Goal: Contribute content

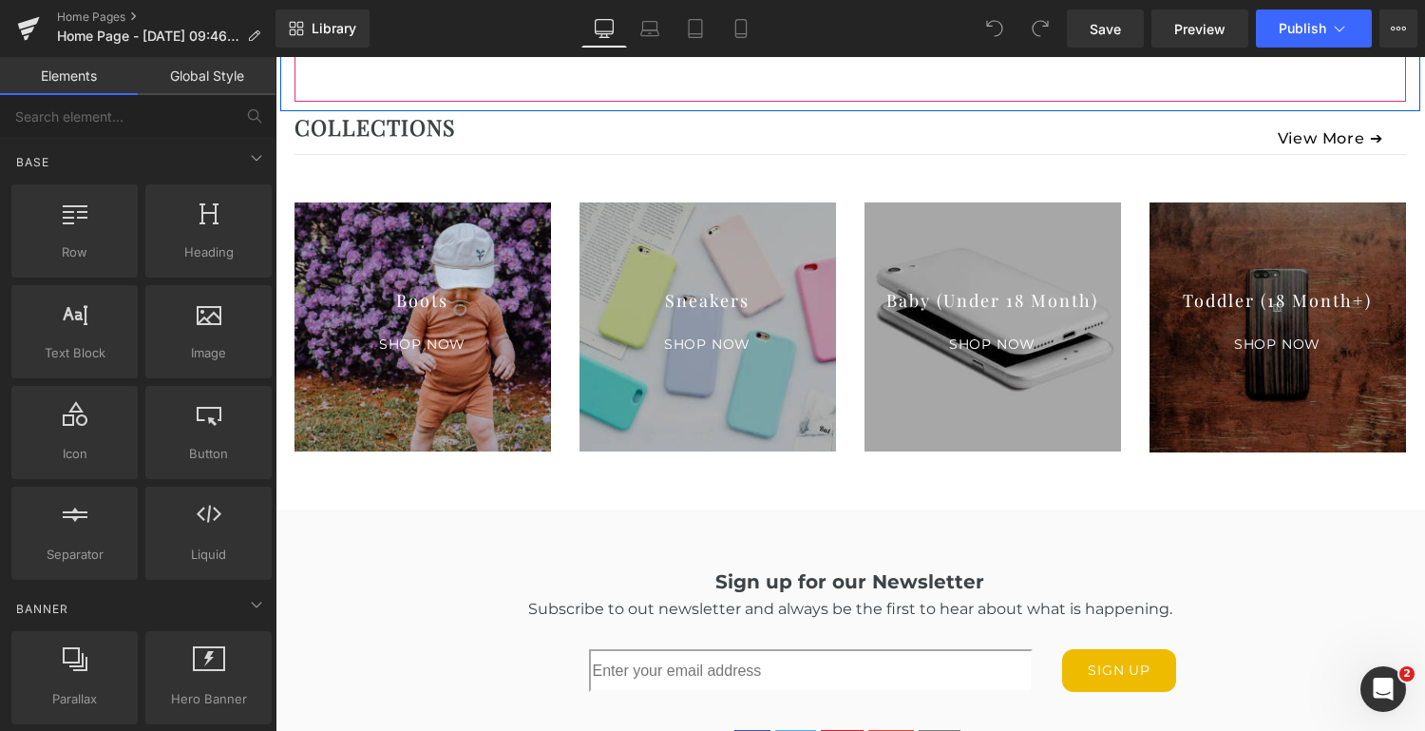
scroll to position [2356, 0]
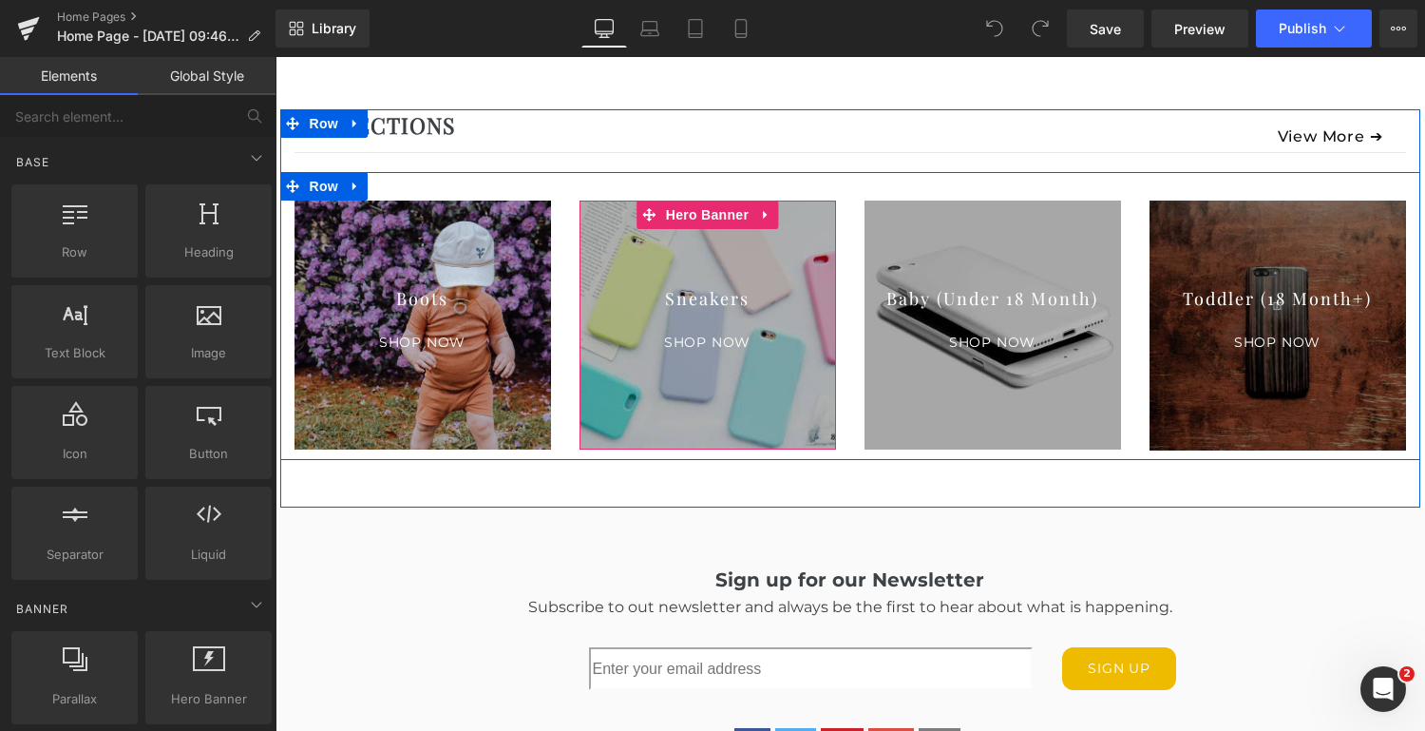
click at [741, 397] on div at bounding box center [708, 324] width 257 height 249
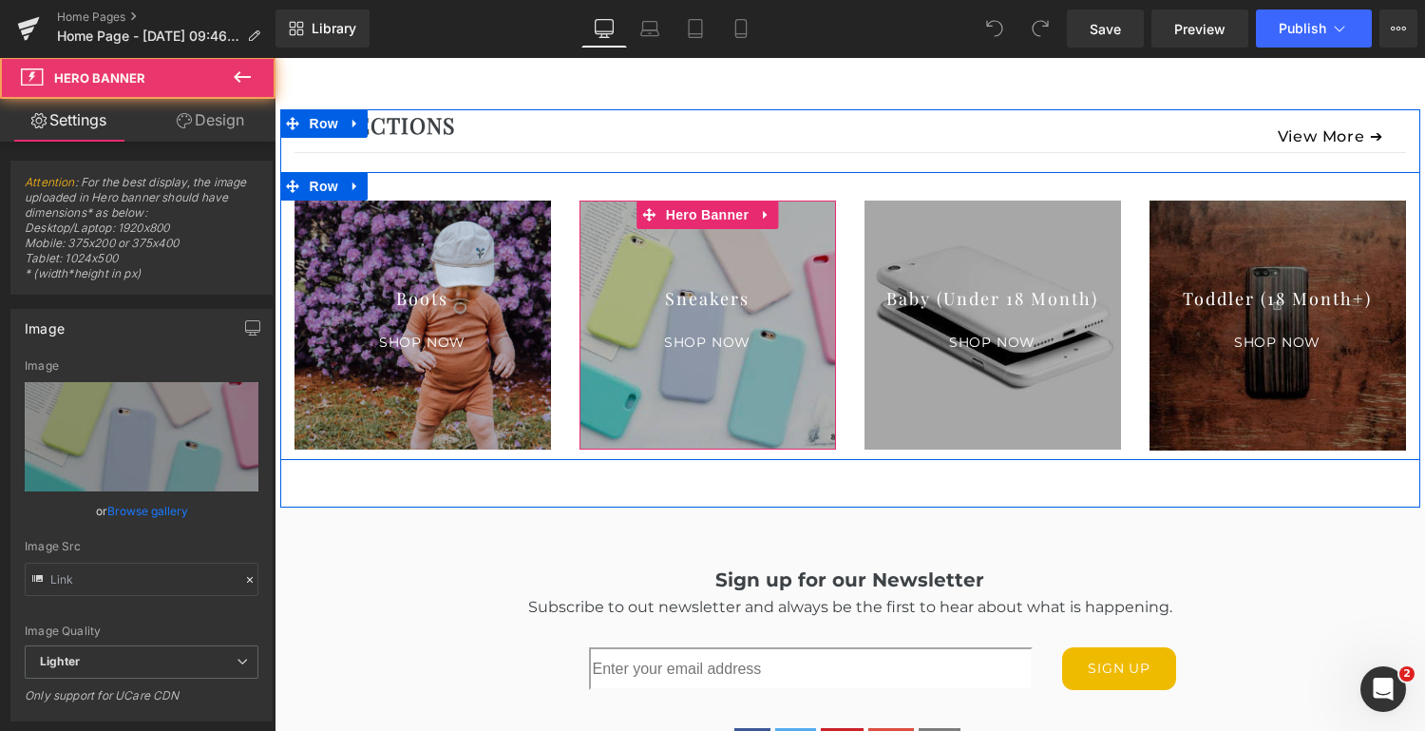
type input "[URL][DOMAIN_NAME]"
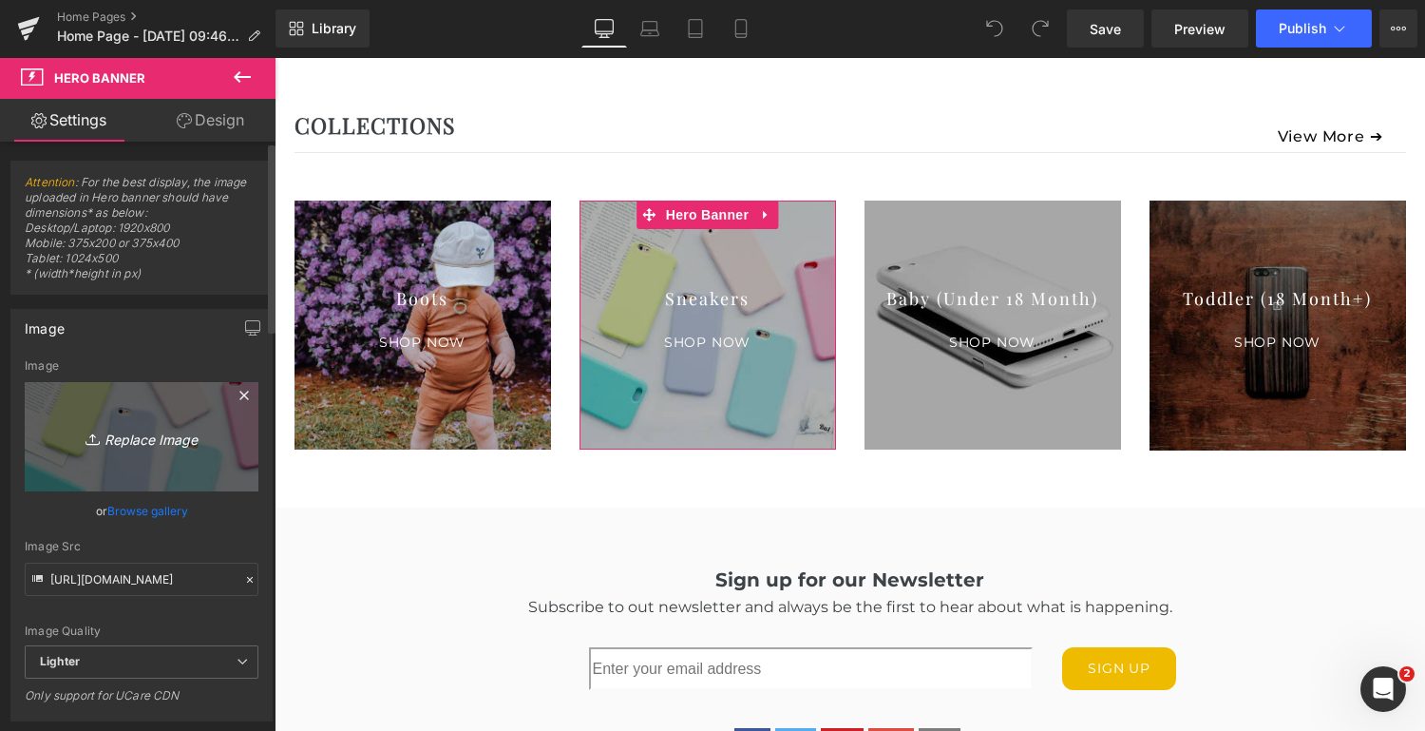
click at [146, 432] on icon "Replace Image" at bounding box center [142, 437] width 152 height 24
type input "C:\fakepath\HARTS_r1_03E_1165.jpg"
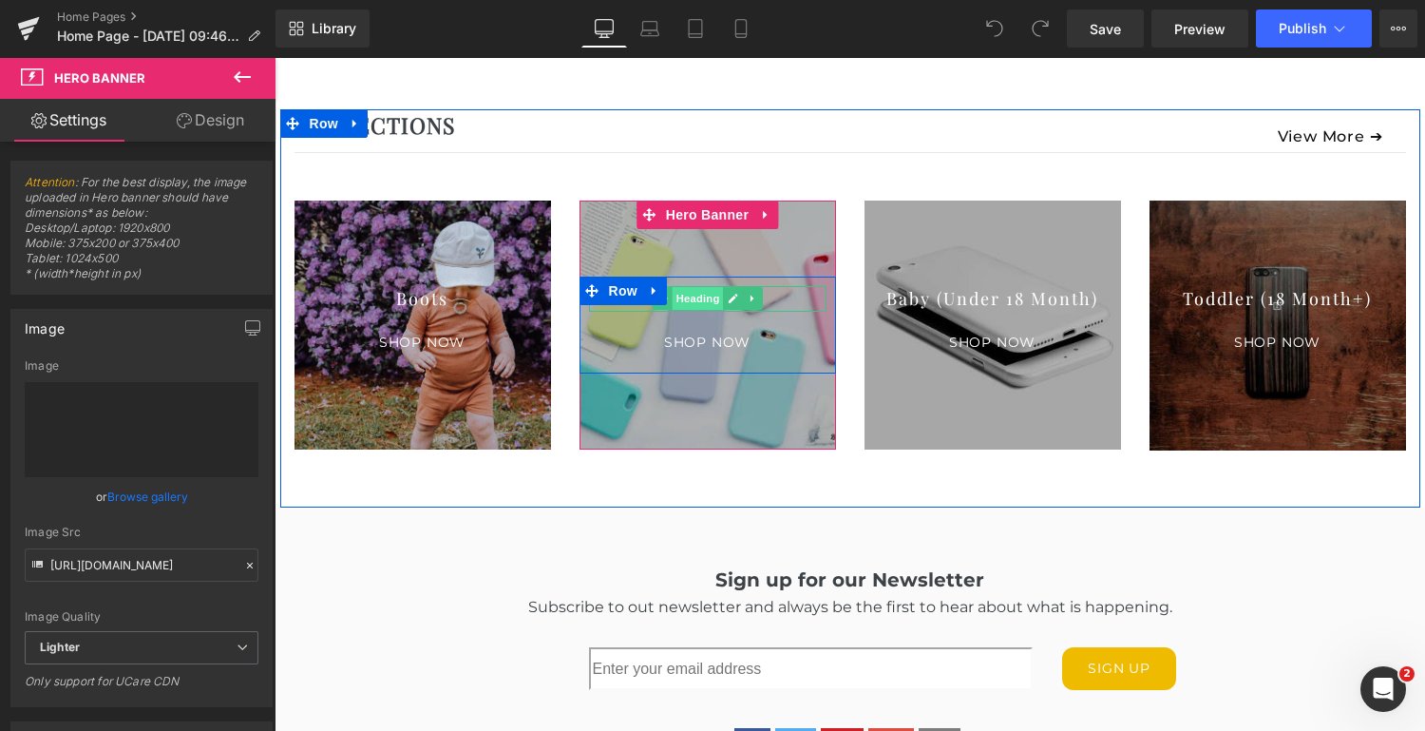
click at [694, 296] on span "Heading" at bounding box center [697, 298] width 51 height 23
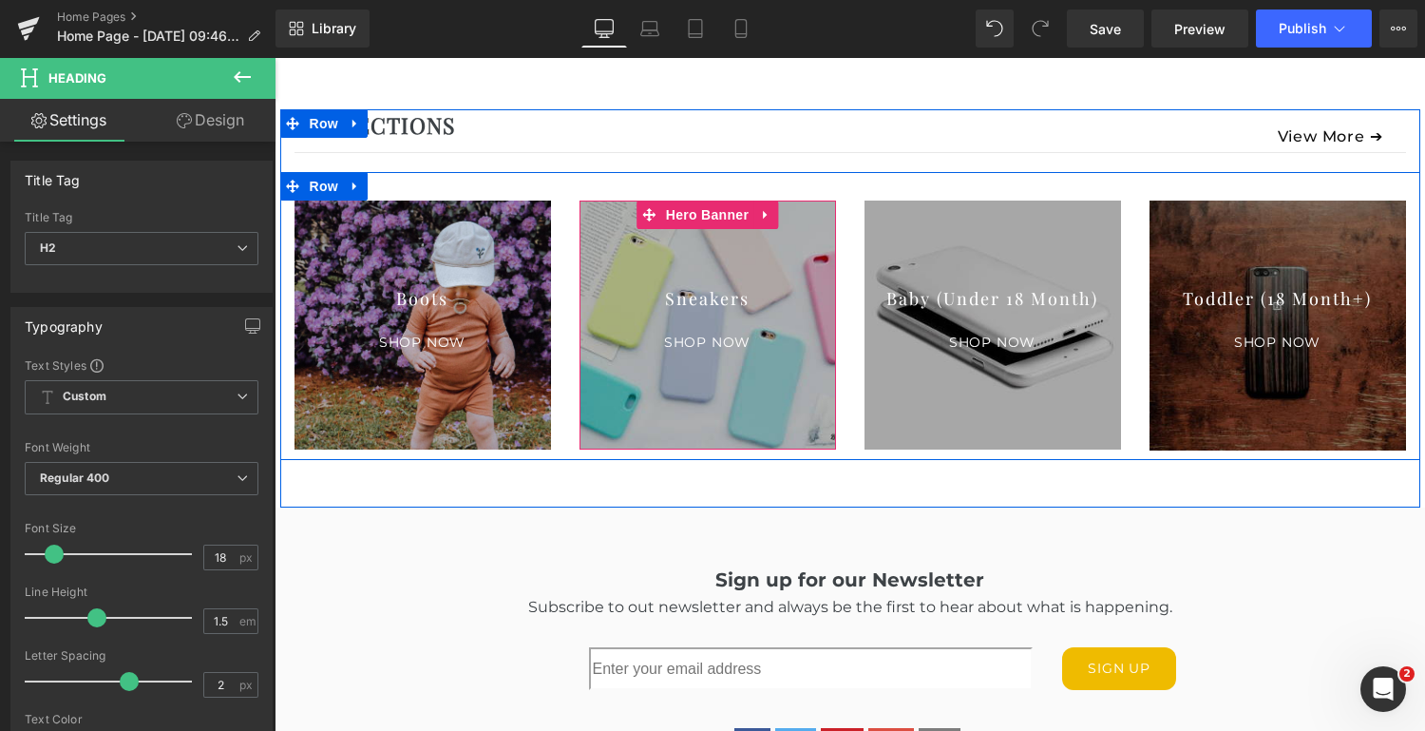
click at [747, 252] on div at bounding box center [708, 324] width 257 height 249
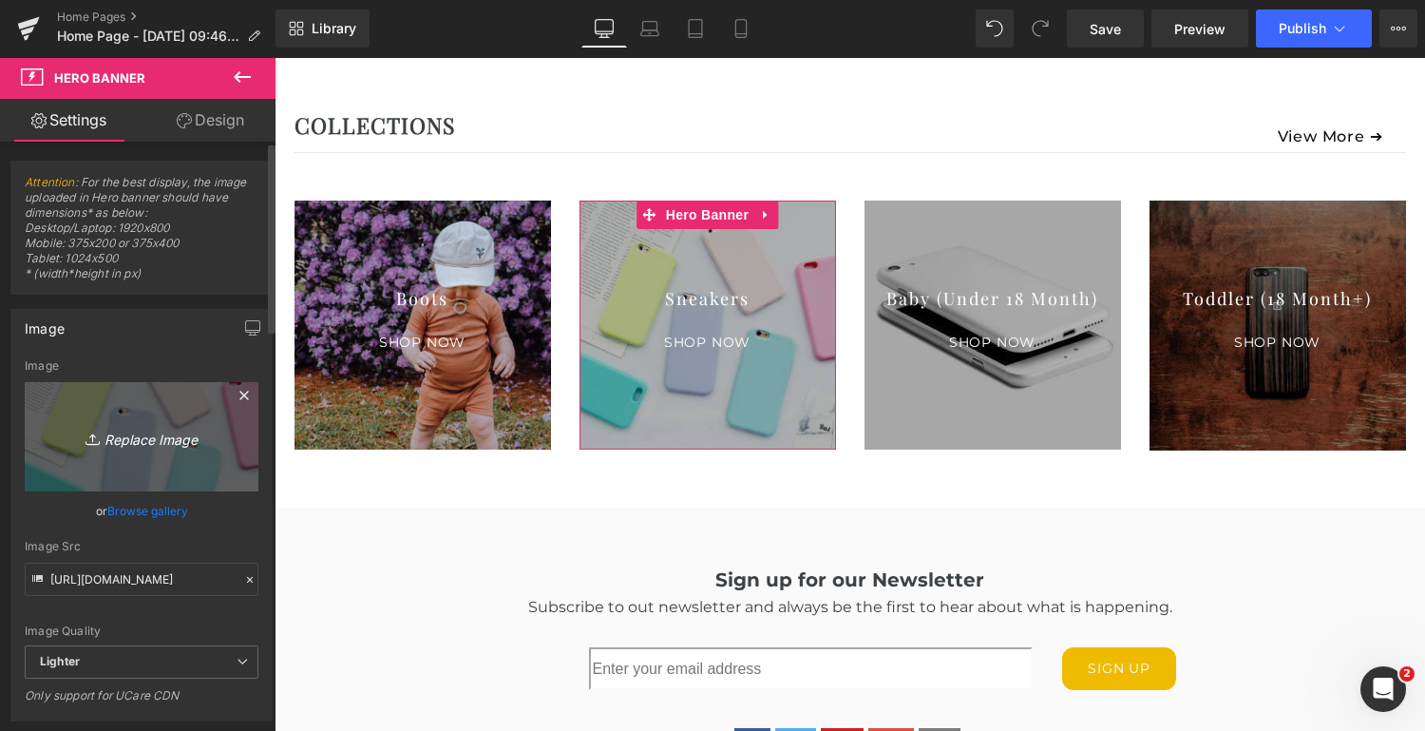
click at [148, 435] on icon "Replace Image" at bounding box center [142, 437] width 152 height 24
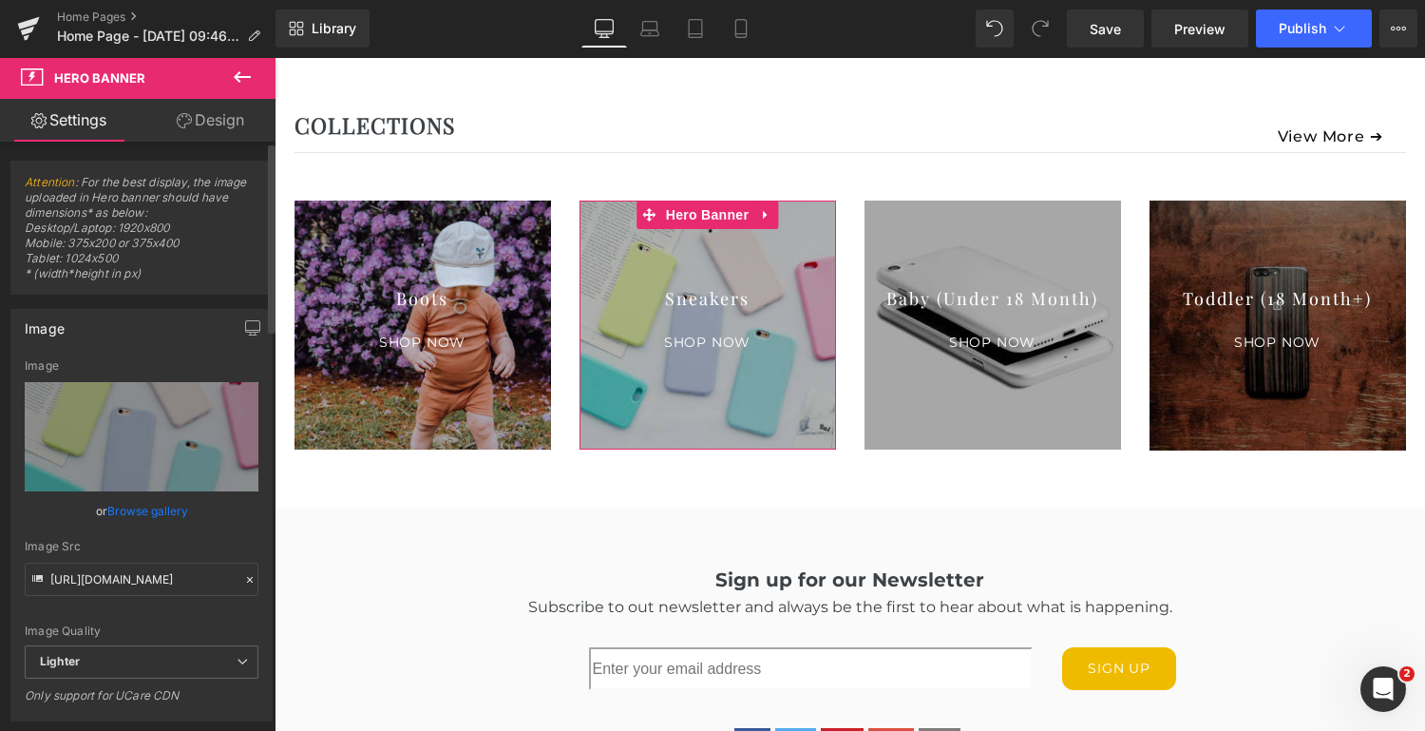
click at [153, 506] on link "Browse gallery" at bounding box center [147, 510] width 81 height 33
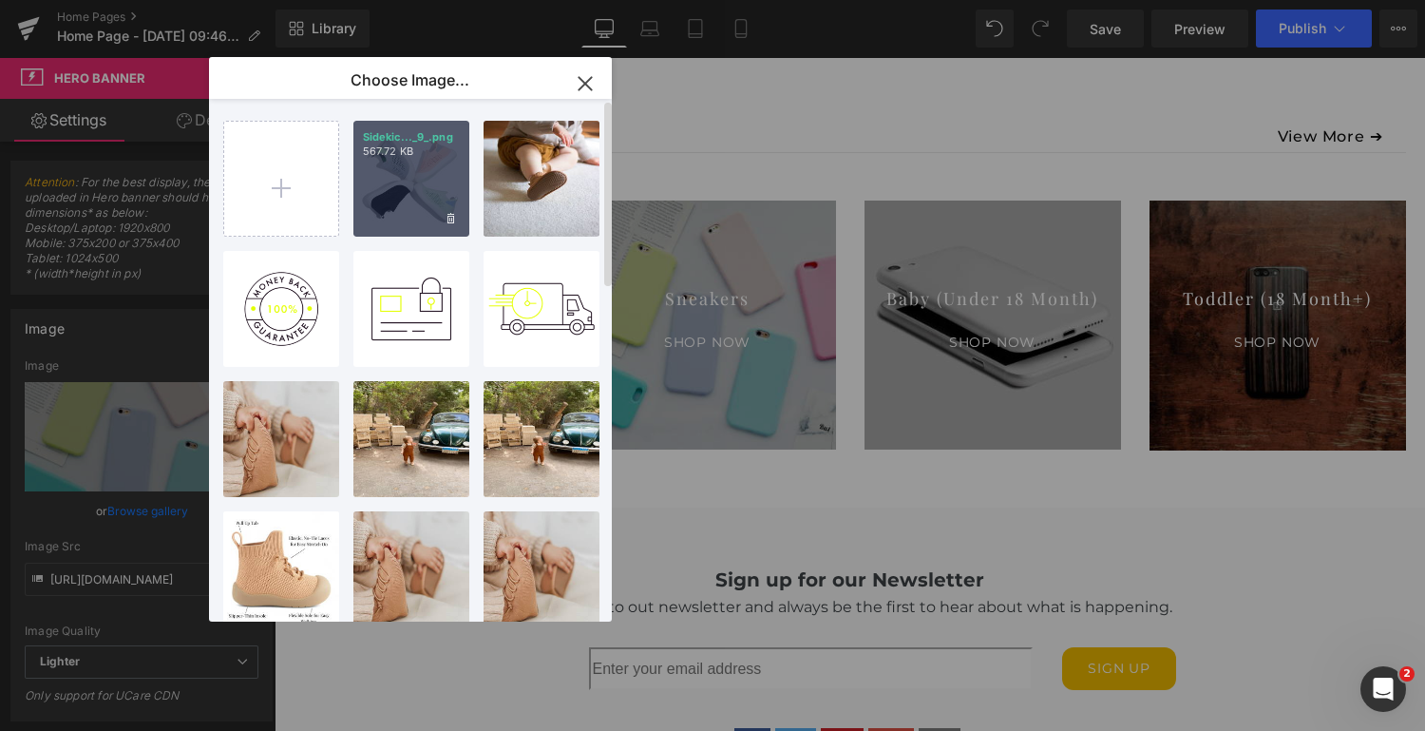
click at [396, 185] on div "Sidekic..._9_.png 567.72 KB" at bounding box center [411, 179] width 116 height 116
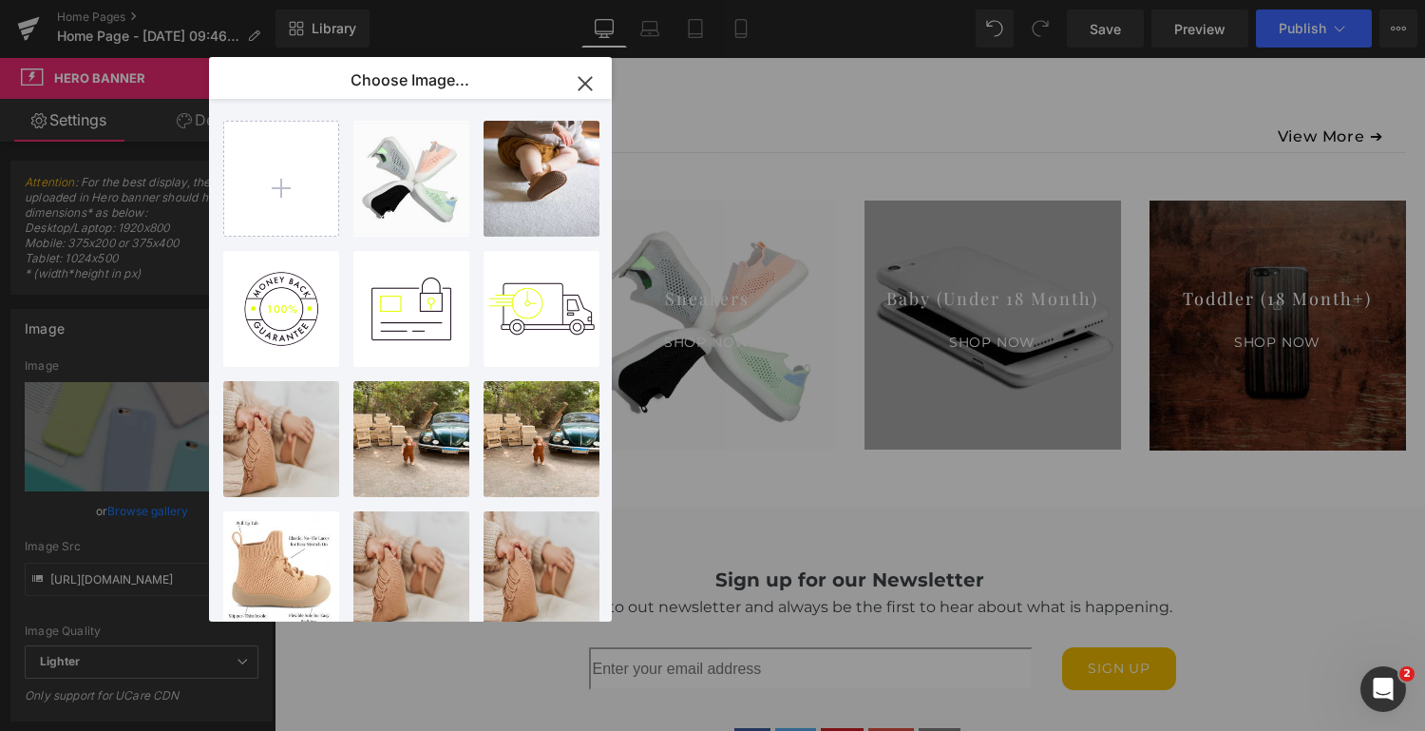
type input "[URL][DOMAIN_NAME]"
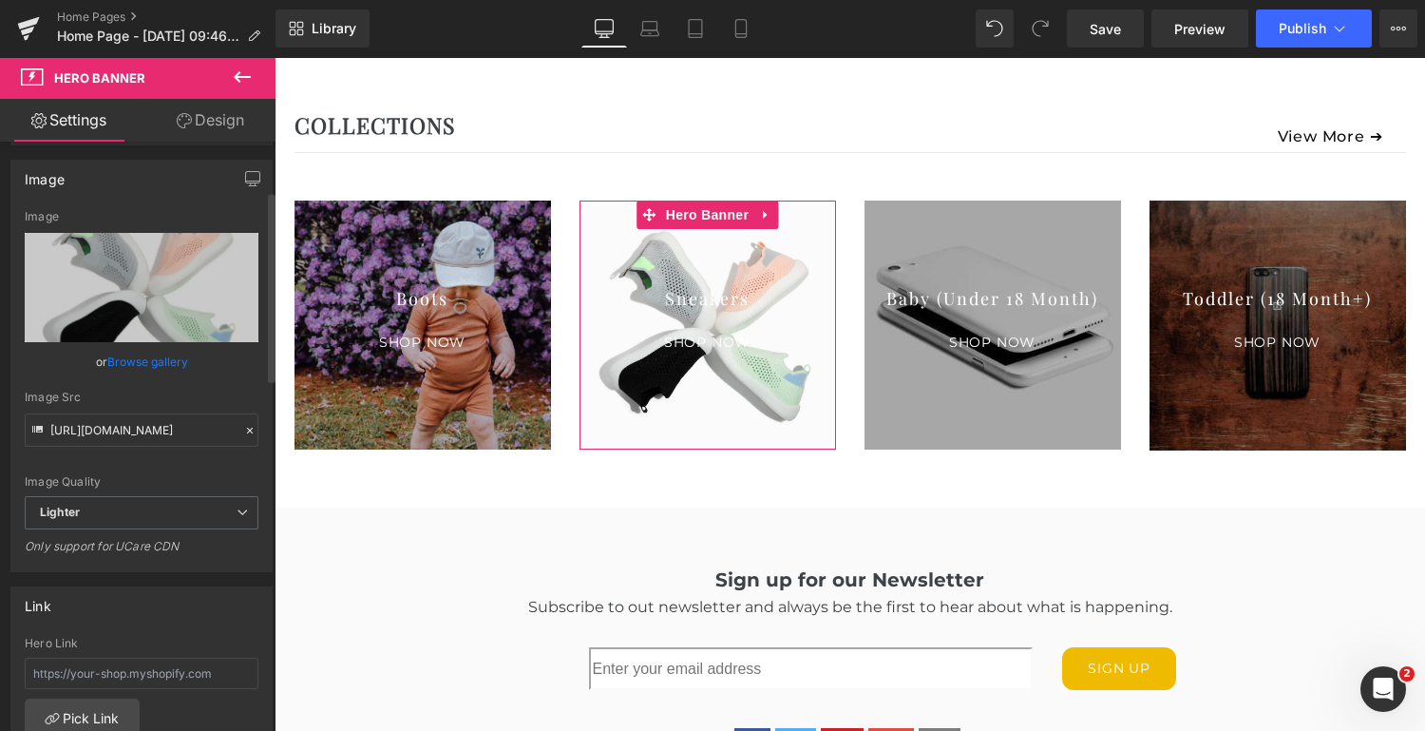
scroll to position [154, 0]
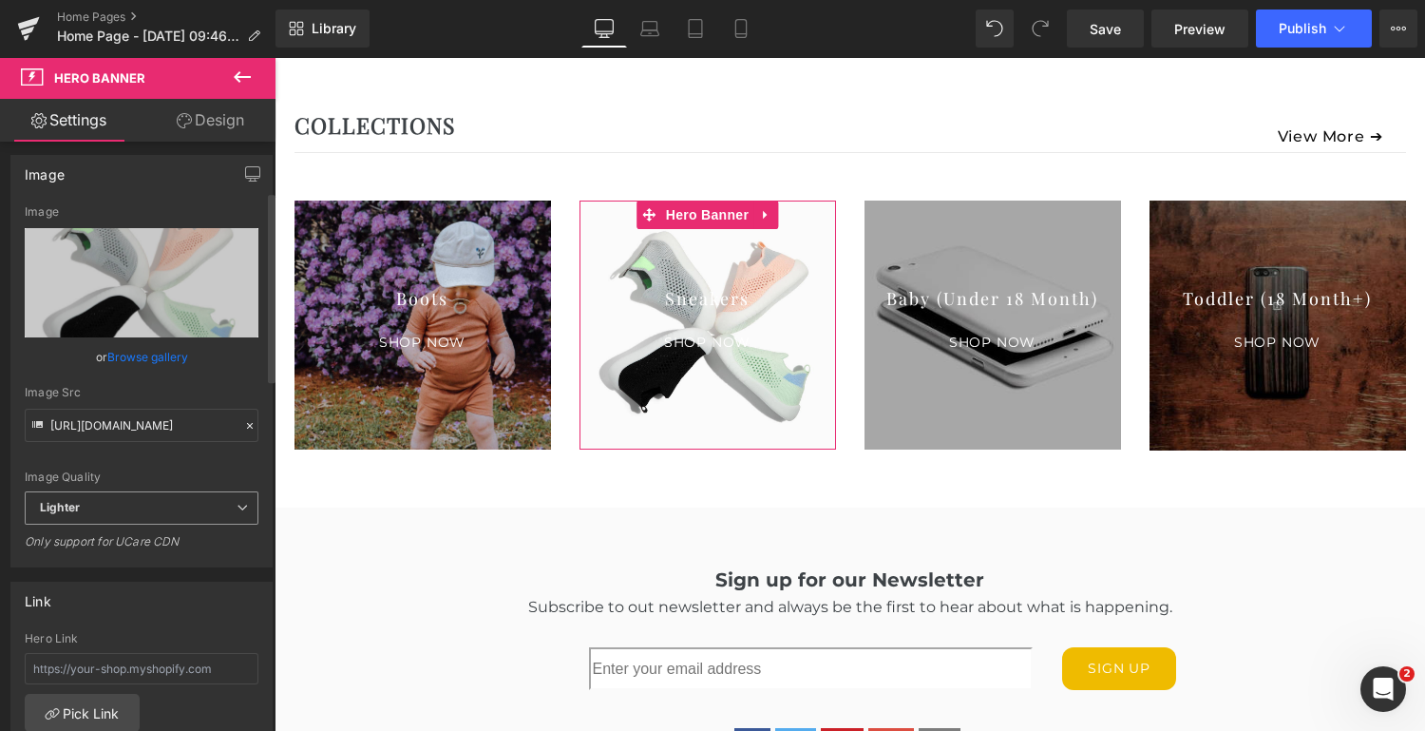
click at [215, 500] on span "Lighter" at bounding box center [142, 507] width 234 height 33
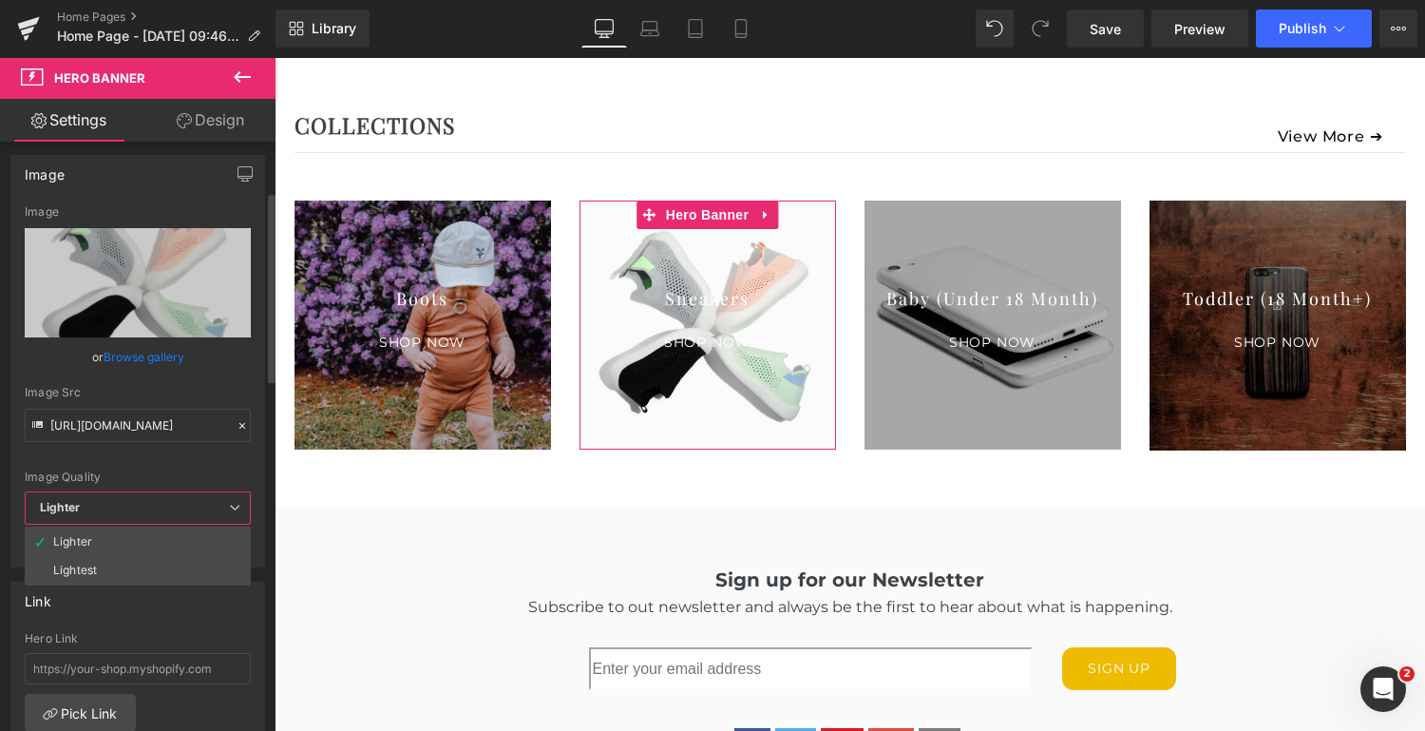
click at [246, 456] on div "Image Quality Lighter Lightest Lighter Lighter Lightest Only support for UCare …" at bounding box center [138, 348] width 226 height 286
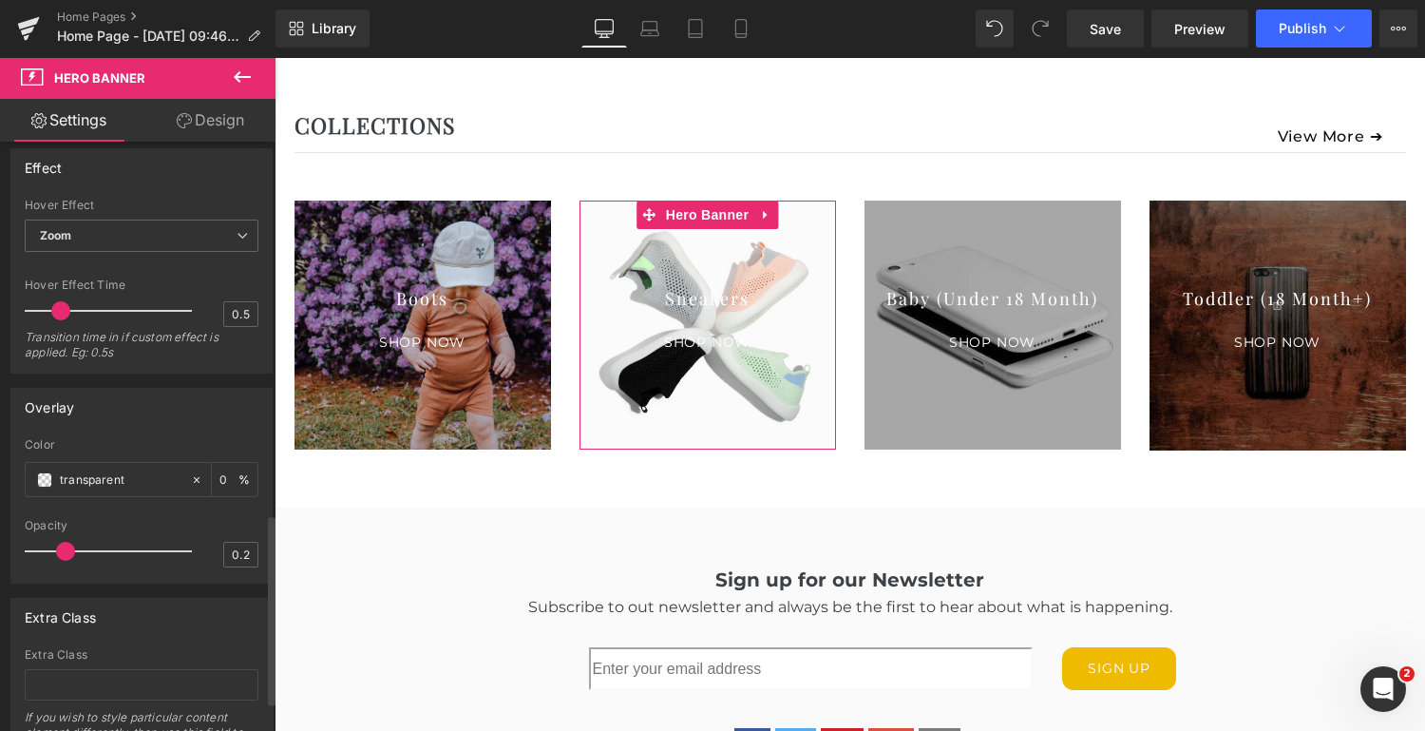
scroll to position [1157, 0]
click at [88, 542] on div at bounding box center [113, 547] width 158 height 38
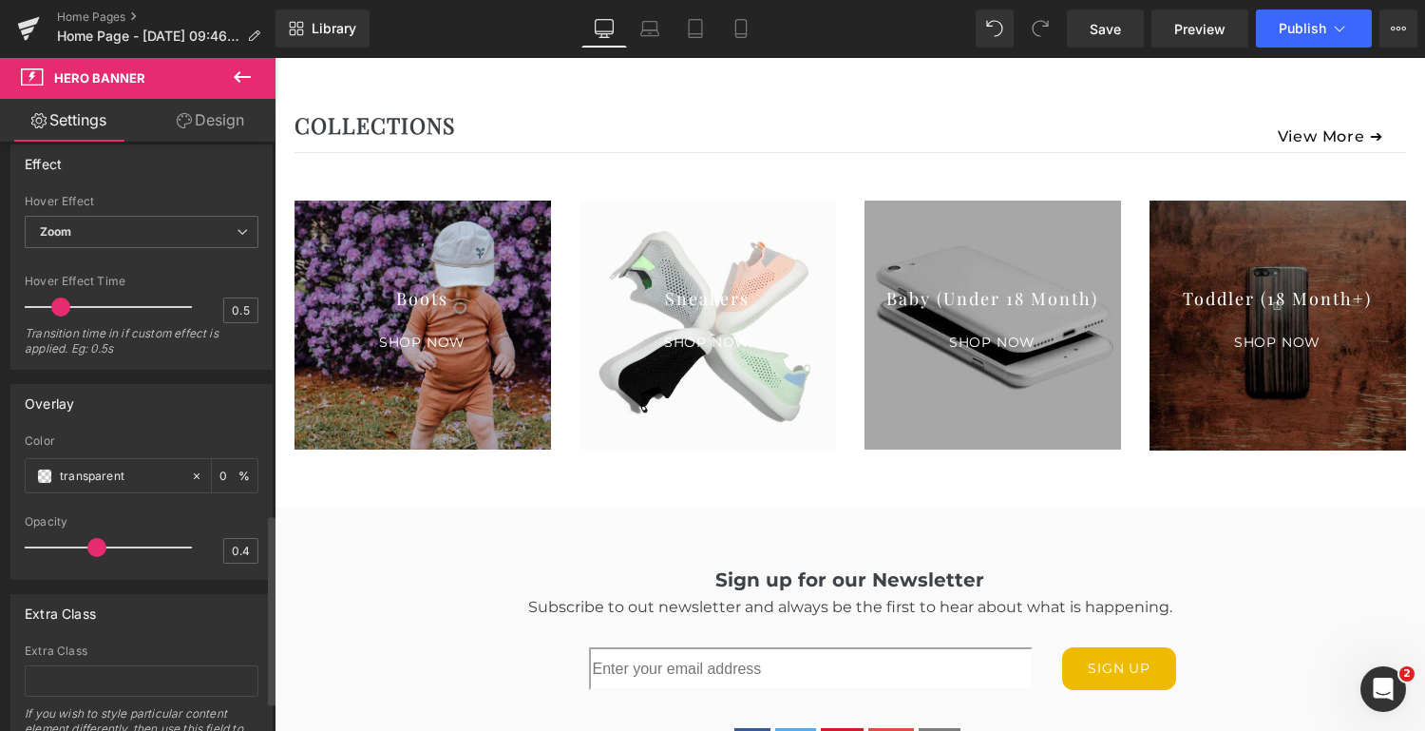
click at [125, 541] on div at bounding box center [113, 547] width 158 height 38
click at [158, 540] on div at bounding box center [113, 547] width 158 height 38
click at [59, 543] on div at bounding box center [113, 547] width 158 height 38
type input "0.2"
click at [162, 472] on input "transparent" at bounding box center [121, 476] width 122 height 21
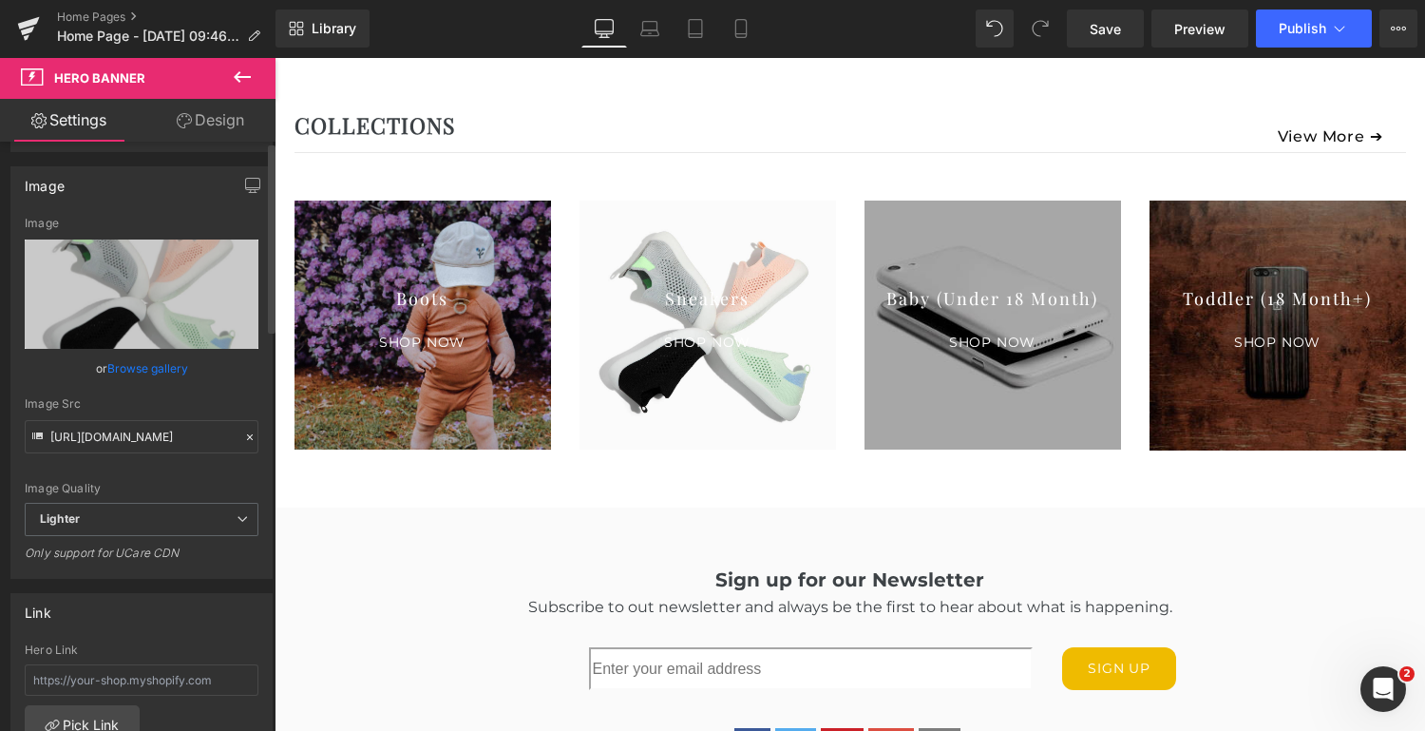
scroll to position [0, 0]
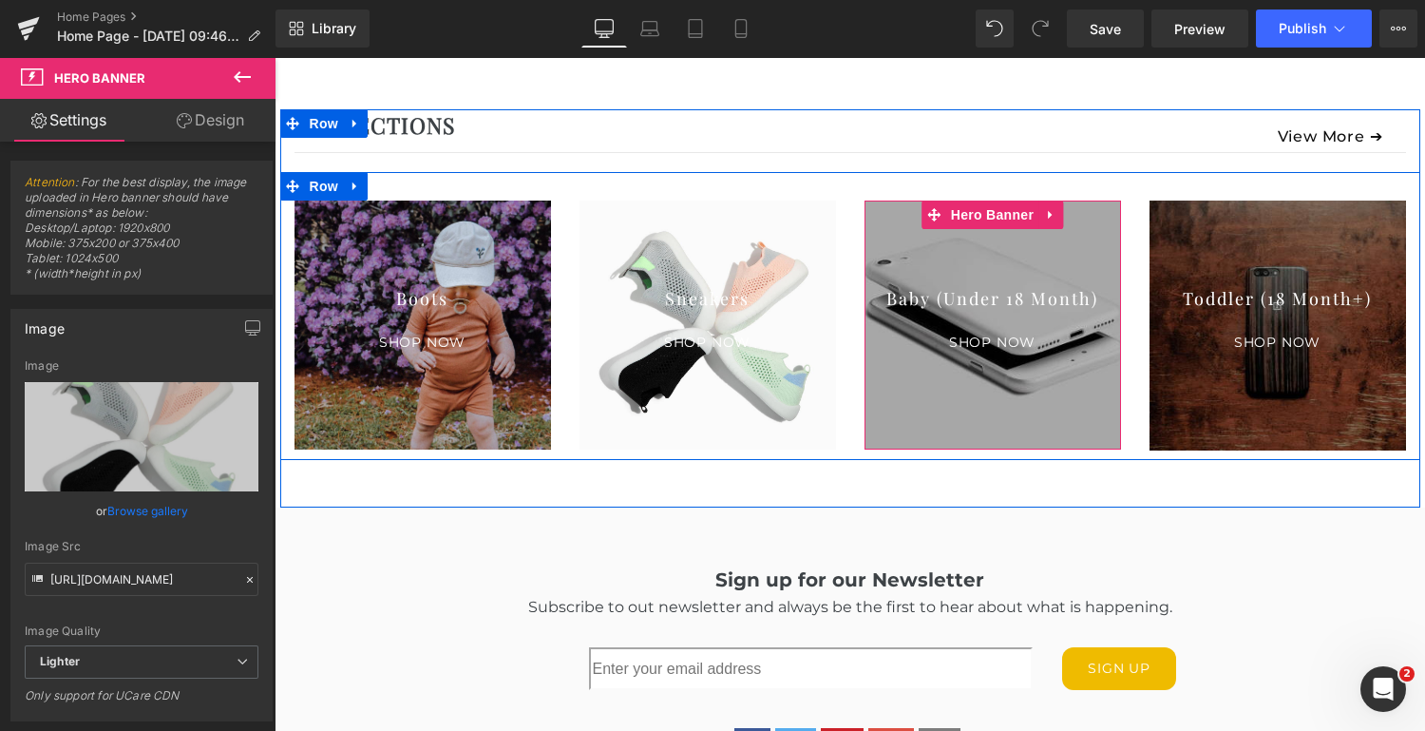
click at [980, 383] on div at bounding box center [993, 324] width 257 height 249
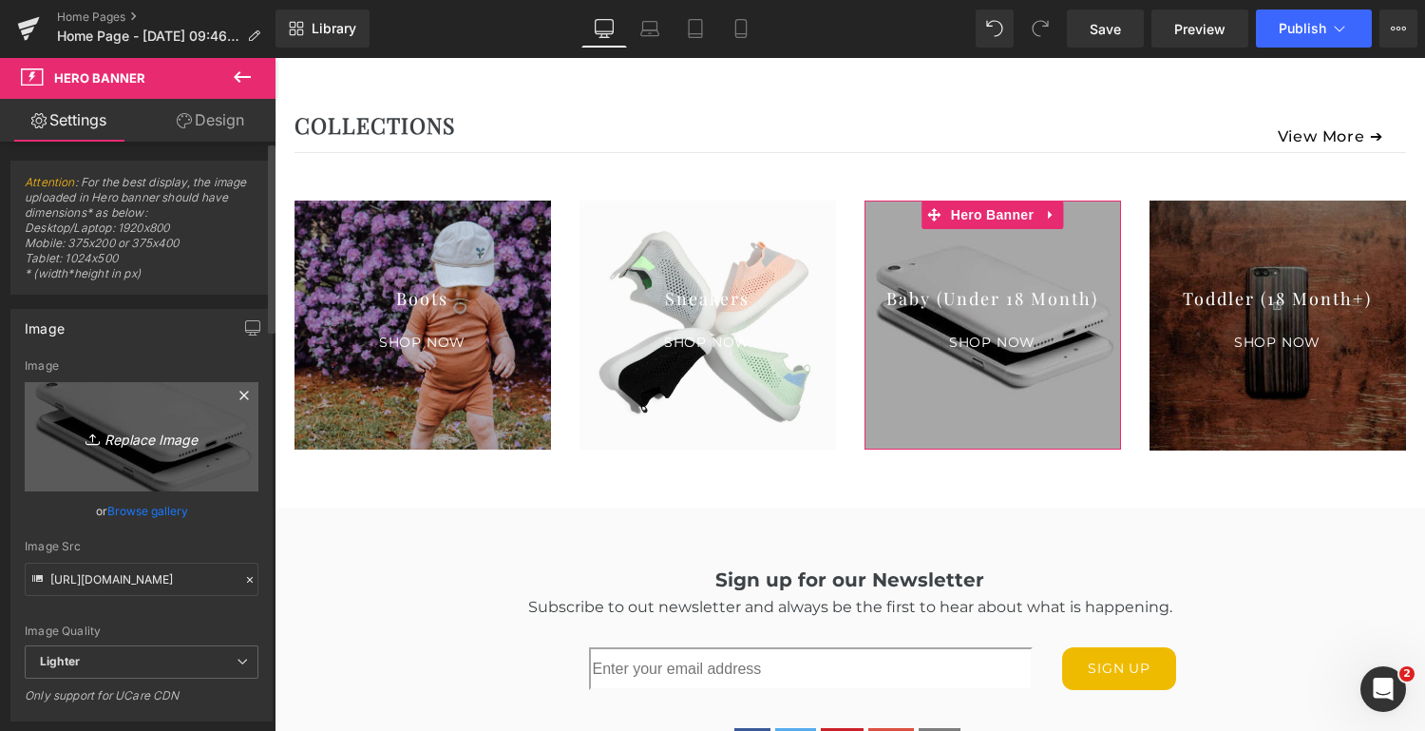
click at [146, 431] on icon "Replace Image" at bounding box center [142, 437] width 152 height 24
type input "C:\fakepath\83d0b38e1e9919-MG152212923.jpg"
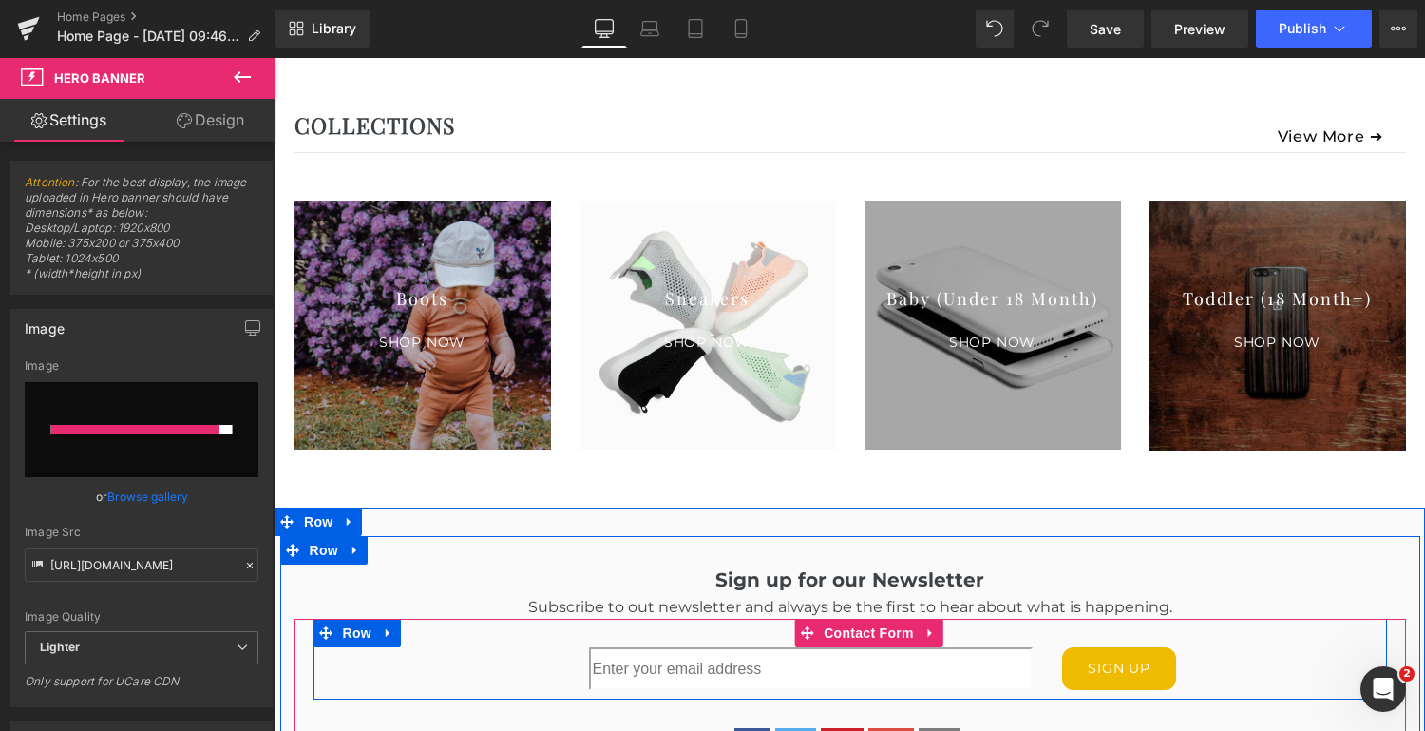
type input "[URL][DOMAIN_NAME]"
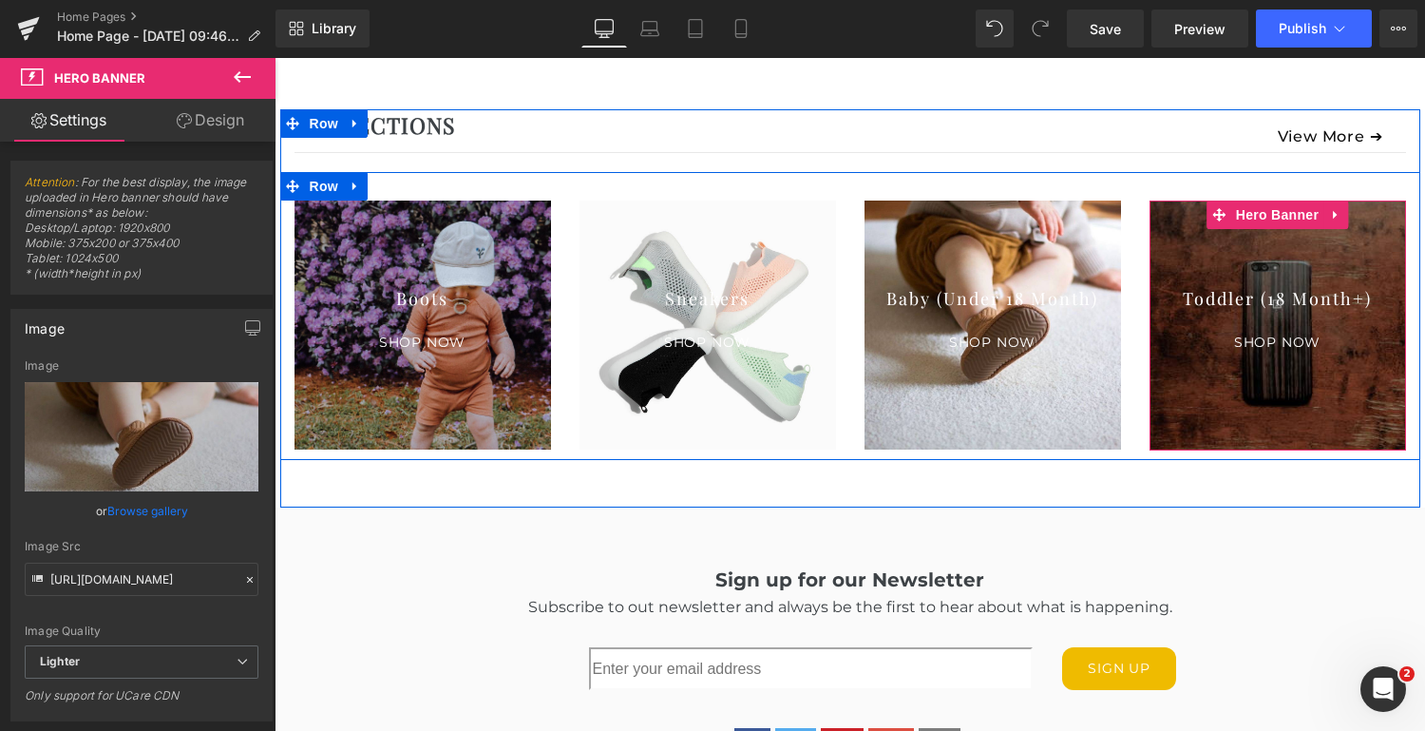
click at [1270, 259] on div at bounding box center [1278, 325] width 257 height 250
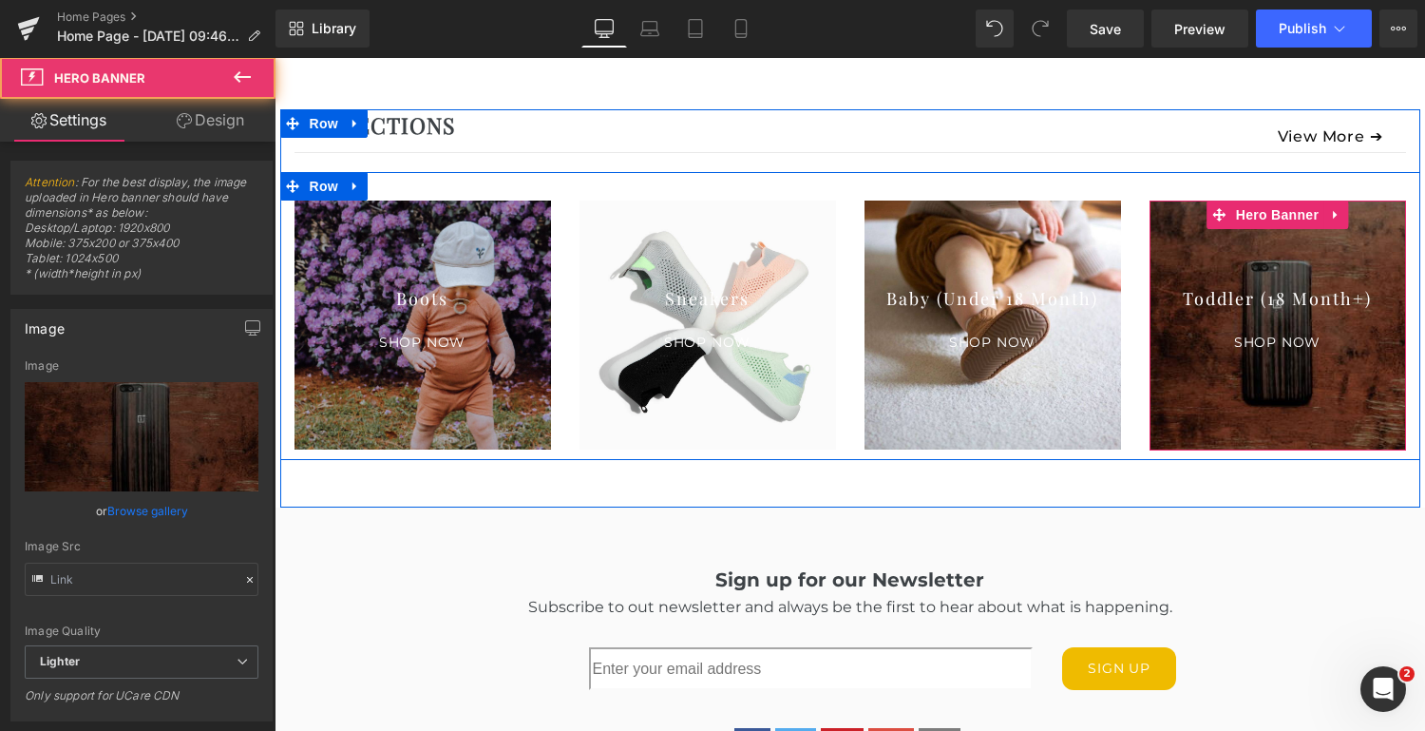
type input "[URL][DOMAIN_NAME]"
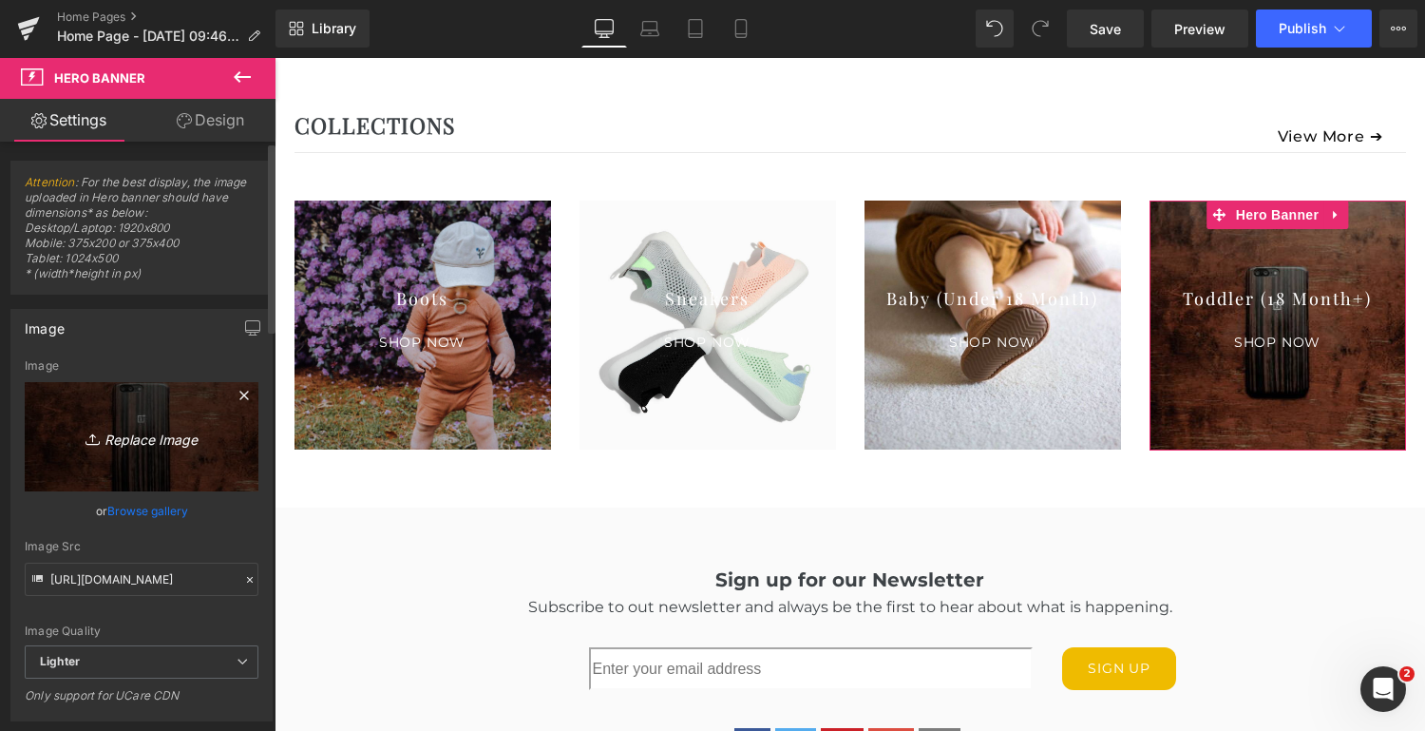
click at [178, 436] on icon "Replace Image" at bounding box center [142, 437] width 152 height 24
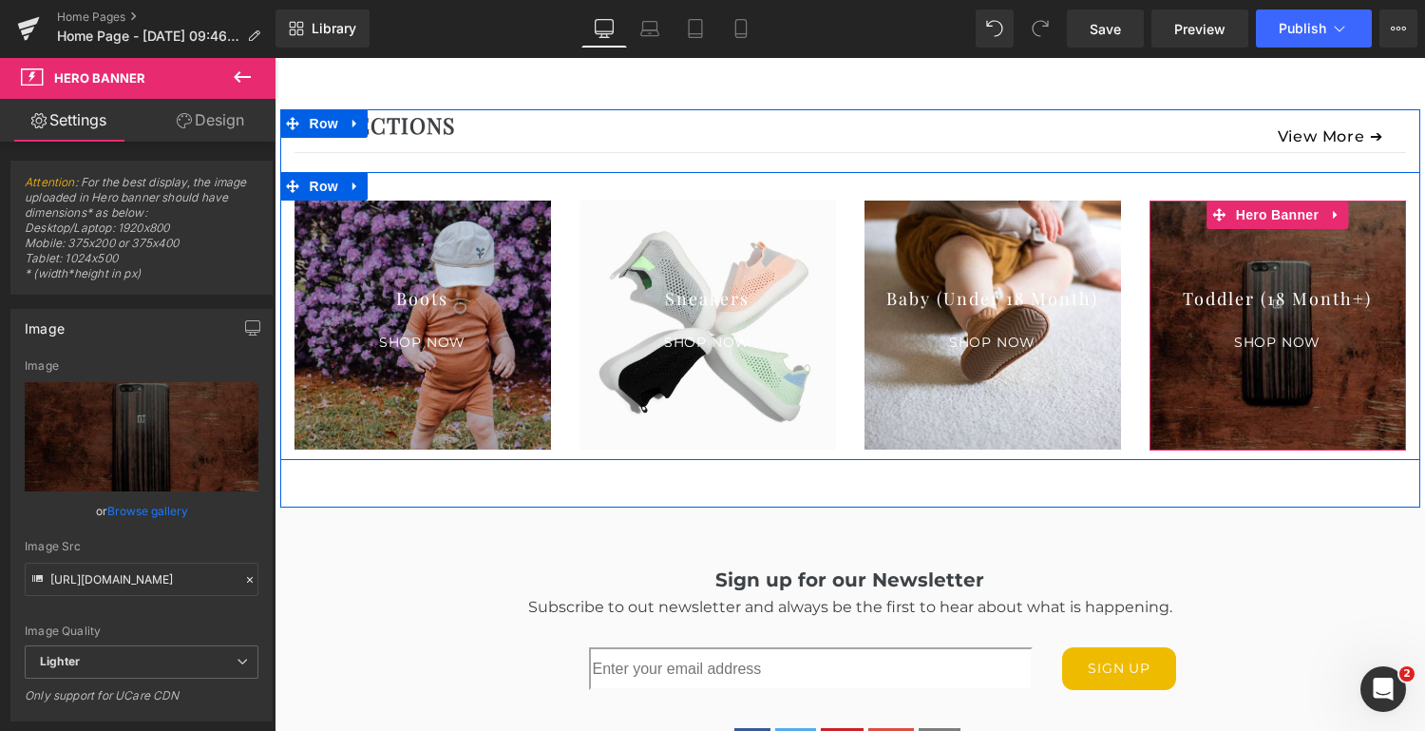
click at [1277, 408] on div at bounding box center [1278, 325] width 257 height 250
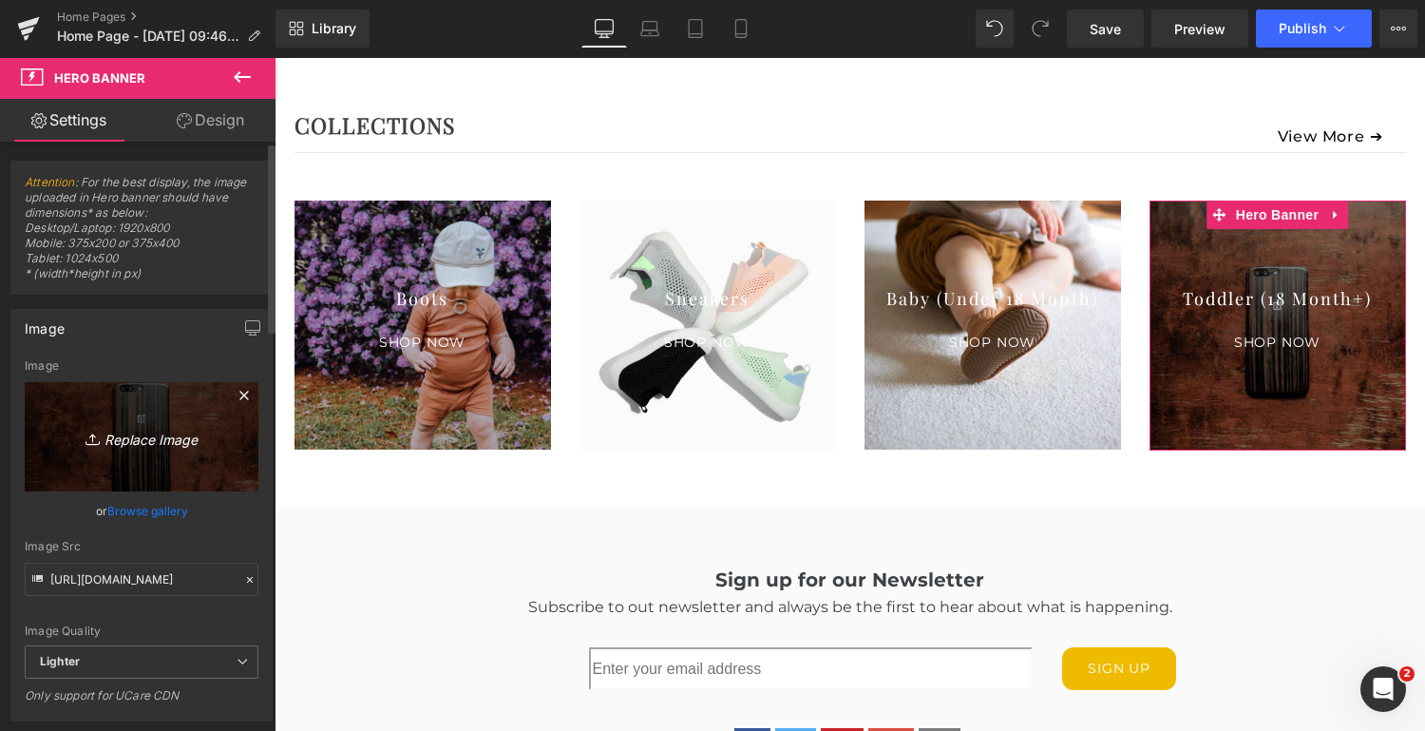
click at [136, 434] on icon "Replace Image" at bounding box center [142, 437] width 152 height 24
type input "C:\fakepath\Untitled design (1).png"
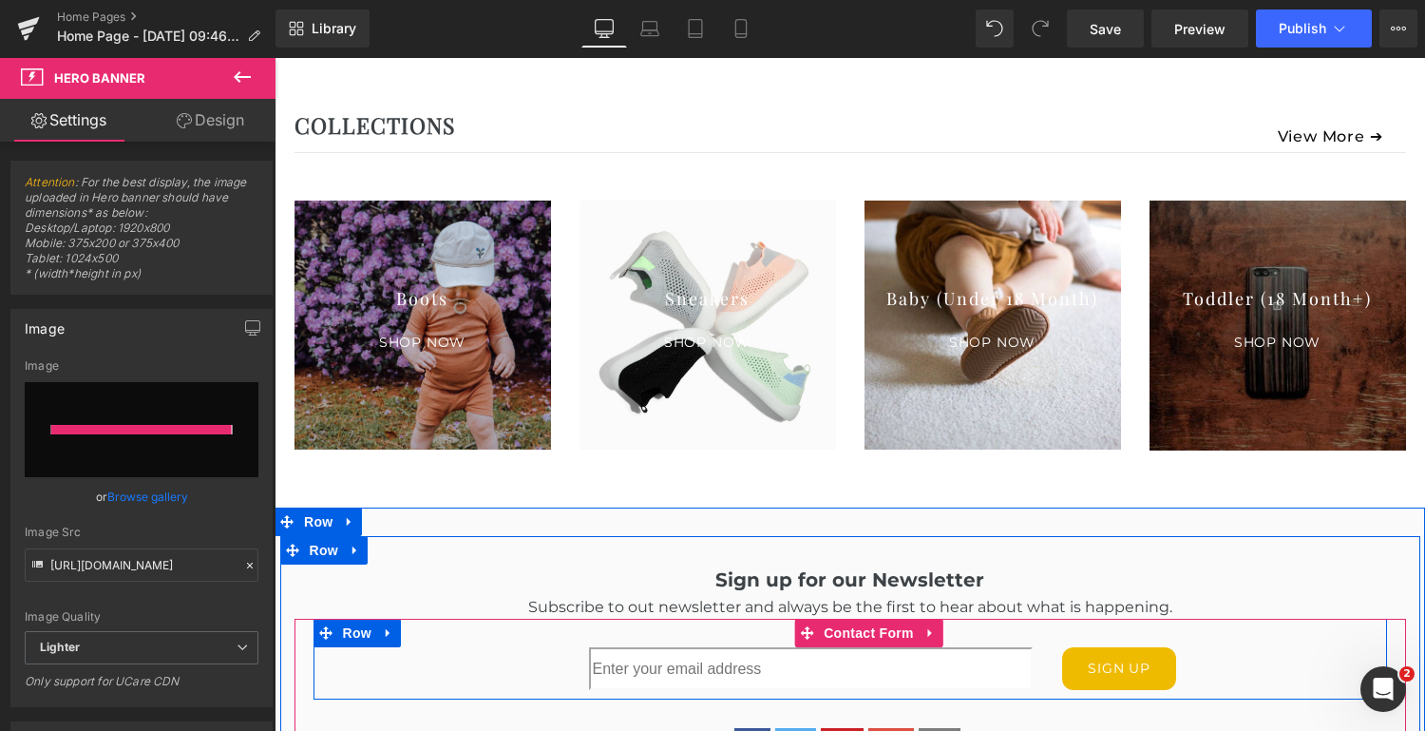
type input "[URL][DOMAIN_NAME]"
